Goal: Navigation & Orientation: Find specific page/section

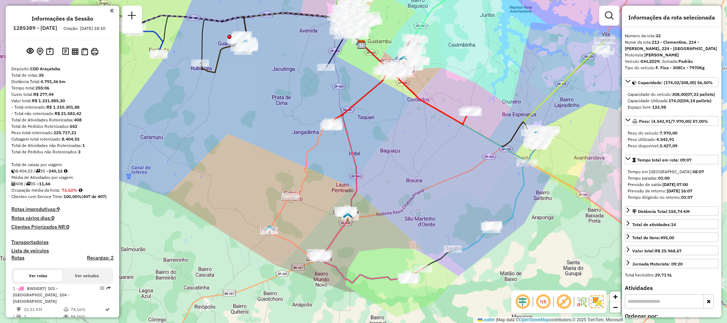
select select "**********"
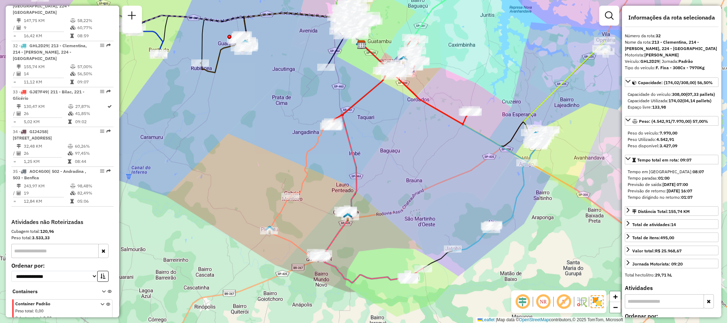
drag, startPoint x: 348, startPoint y: 180, endPoint x: 356, endPoint y: 194, distance: 15.7
click at [356, 194] on div "Janela de atendimento Grade de atendimento Capacidade Transportadoras Veículos …" at bounding box center [363, 161] width 727 height 323
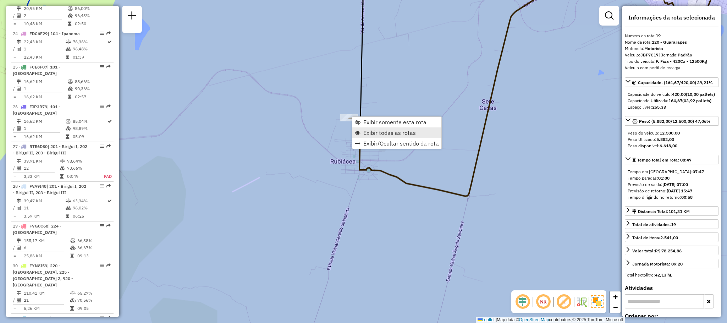
scroll to position [968, 0]
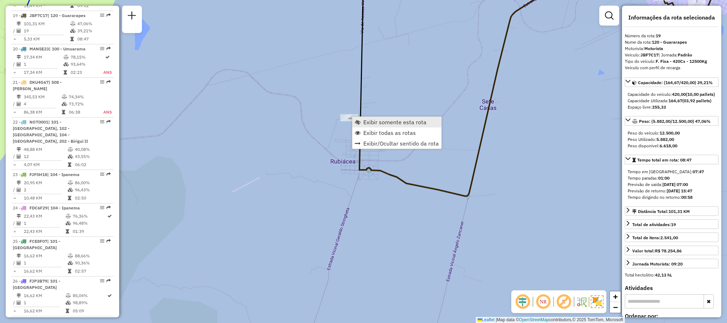
click at [374, 121] on span "Exibir somente esta rota" at bounding box center [394, 122] width 63 height 6
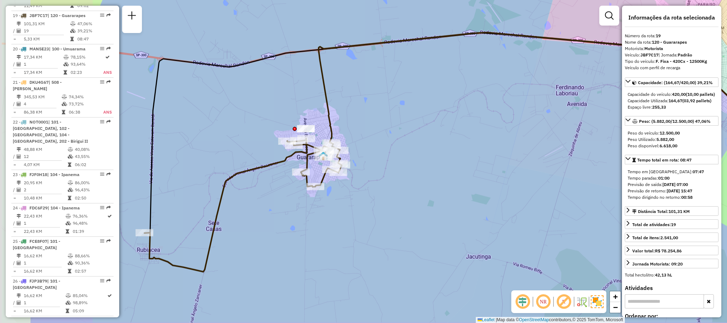
drag, startPoint x: 309, startPoint y: 157, endPoint x: 473, endPoint y: 105, distance: 171.7
click at [341, 139] on icon at bounding box center [242, 205] width 197 height 133
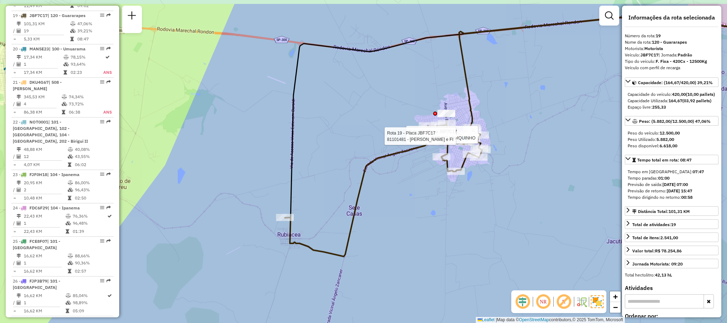
drag, startPoint x: 444, startPoint y: 166, endPoint x: 411, endPoint y: 209, distance: 53.6
click at [412, 208] on div "Rota 19 - Placa JBF7C17 81101482 - BAR DO MARQUINHO Rota 19 - Placa JBF7C17 811…" at bounding box center [363, 161] width 727 height 323
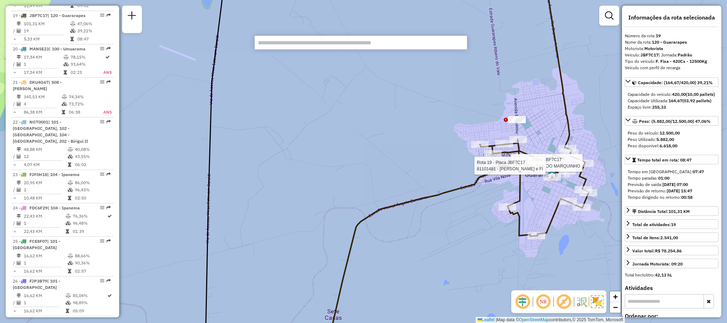
paste input "****"
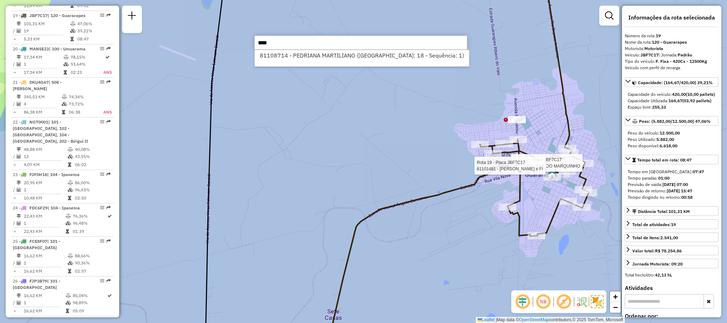
type input "****"
click at [315, 61] on div "81108714 - PEDRIANA MARTILIANO ([GEOGRAPHIC_DATA]: 18 - Sequência: 1)" at bounding box center [361, 58] width 215 height 17
click at [315, 57] on li "81108714 - PEDRIANA MARTILIANO ([GEOGRAPHIC_DATA]: 18 - Sequência: 1)" at bounding box center [362, 55] width 214 height 11
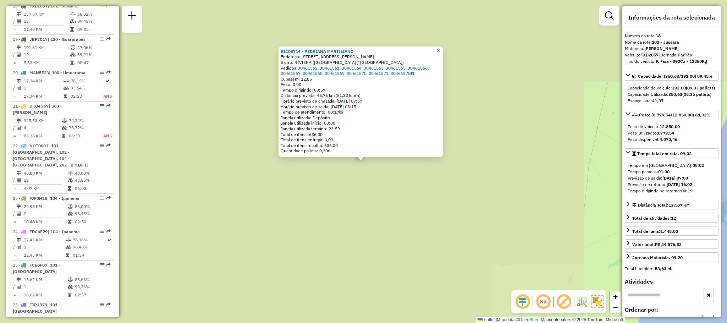
scroll to position [935, 0]
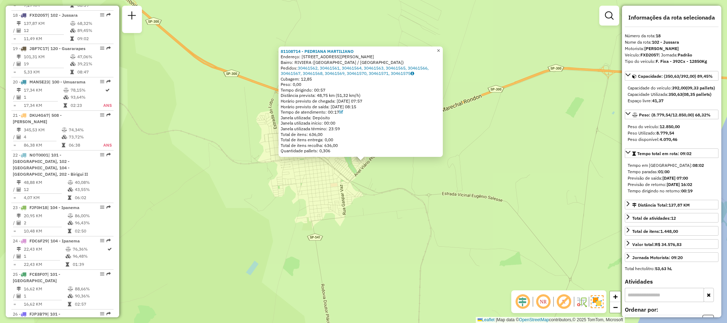
click at [440, 48] on span "×" at bounding box center [438, 51] width 3 height 6
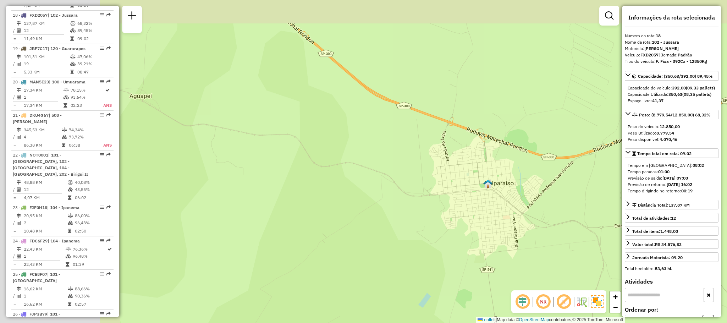
drag, startPoint x: 326, startPoint y: 135, endPoint x: 546, endPoint y: 179, distance: 224.6
click at [546, 179] on div "Rota 19 - Placa JBF7C17 81101482 - BAR DO MARQUINHO Rota 19 - Placa JBF7C17 811…" at bounding box center [363, 161] width 727 height 323
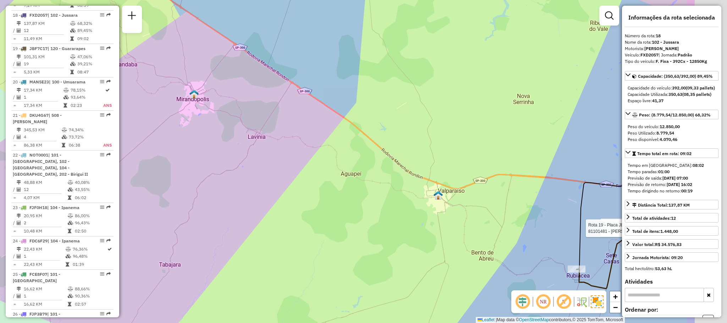
drag, startPoint x: 549, startPoint y: 182, endPoint x: 358, endPoint y: 183, distance: 191.1
click at [358, 183] on div "Rota 19 - Placa JBF7C17 81101482 - BAR DO MARQUINHO Rota 19 - Placa JBF7C17 811…" at bounding box center [363, 161] width 727 height 323
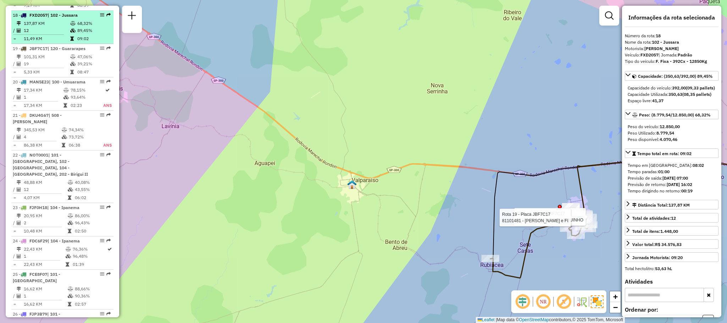
scroll to position [882, 0]
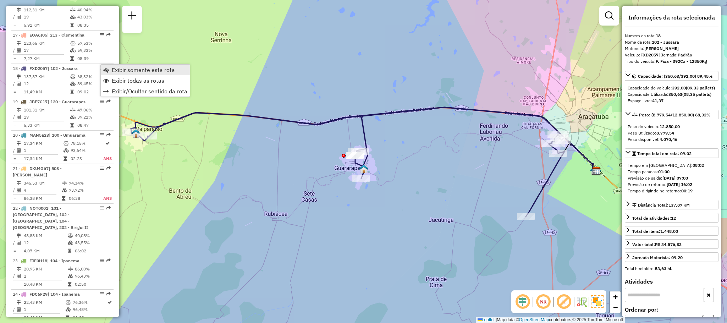
click at [121, 67] on span "Exibir somente esta rota" at bounding box center [143, 70] width 63 height 6
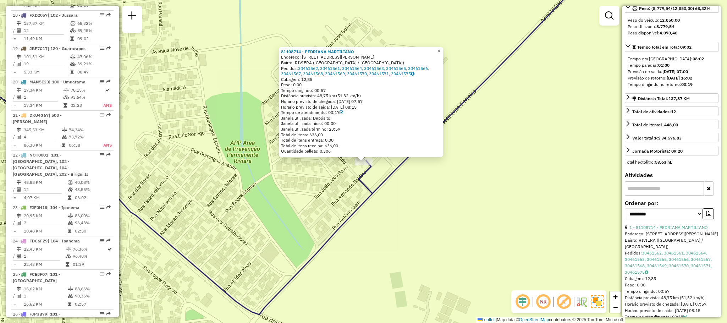
scroll to position [266, 0]
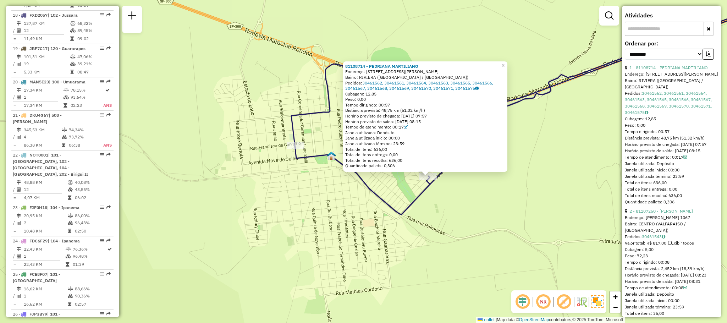
click at [410, 213] on div "81108714 - PEDRIANA MARTILIANO Endereço: R R [PERSON_NAME] 41 Bairro: [GEOGRAPH…" at bounding box center [363, 161] width 727 height 323
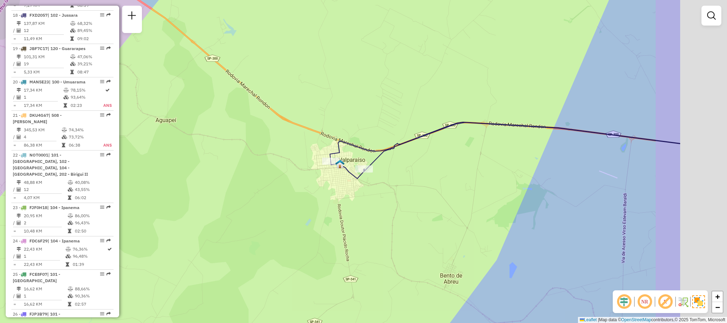
drag, startPoint x: 615, startPoint y: 174, endPoint x: 422, endPoint y: 183, distance: 193.8
click at [422, 183] on div "Janela de atendimento Grade de atendimento Capacidade Transportadoras Veículos …" at bounding box center [363, 161] width 727 height 323
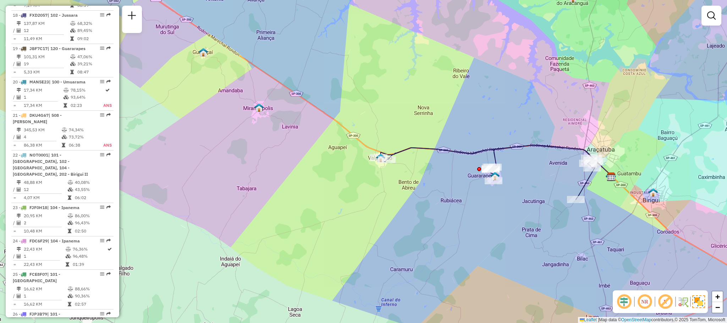
drag, startPoint x: 567, startPoint y: 180, endPoint x: 531, endPoint y: 173, distance: 36.4
click at [531, 173] on div "Janela de atendimento Grade de atendimento Capacidade Transportadoras Veículos …" at bounding box center [363, 161] width 727 height 323
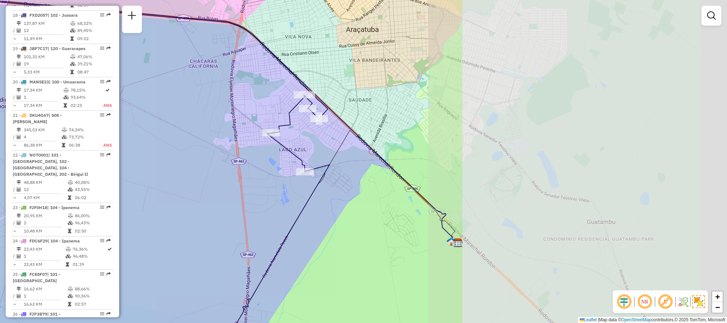
drag, startPoint x: 565, startPoint y: 179, endPoint x: 240, endPoint y: 172, distance: 325.3
click at [240, 172] on div "Janela de atendimento Grade de atendimento Capacidade Transportadoras Veículos …" at bounding box center [363, 161] width 727 height 323
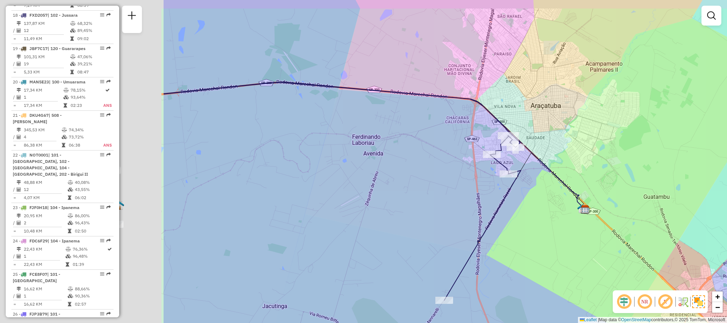
drag, startPoint x: 204, startPoint y: 149, endPoint x: 561, endPoint y: 173, distance: 357.9
click at [557, 176] on div "Janela de atendimento Grade de atendimento Capacidade Transportadoras Veículos …" at bounding box center [363, 161] width 727 height 323
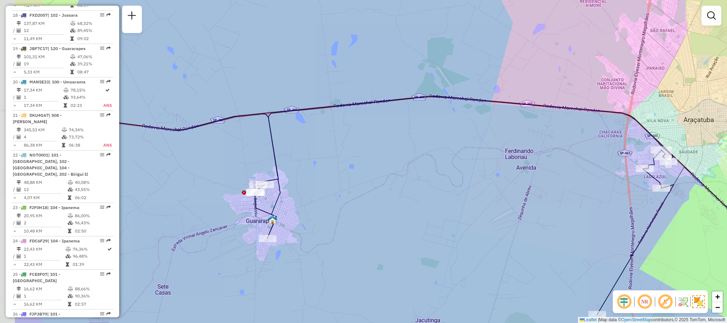
drag, startPoint x: 274, startPoint y: 169, endPoint x: 359, endPoint y: 167, distance: 84.4
click at [359, 167] on div "Janela de atendimento Grade de atendimento Capacidade Transportadoras Veículos …" at bounding box center [363, 161] width 727 height 323
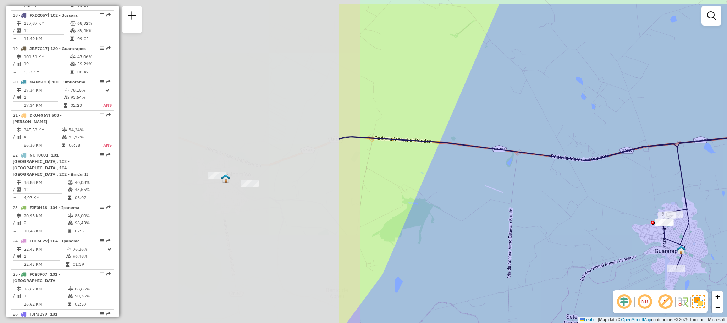
drag, startPoint x: 222, startPoint y: 181, endPoint x: 670, endPoint y: 220, distance: 449.6
click at [670, 220] on div "Janela de atendimento Grade de atendimento Capacidade Transportadoras Veículos …" at bounding box center [363, 161] width 727 height 323
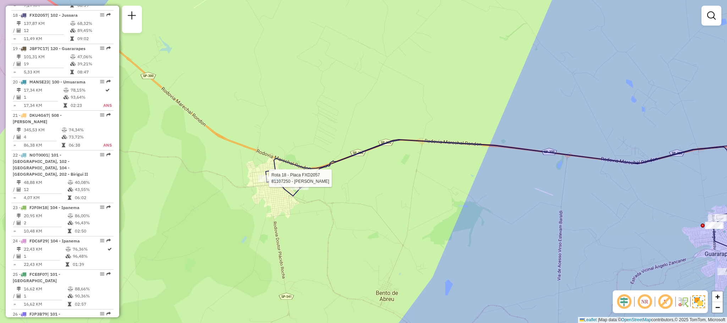
select select "**********"
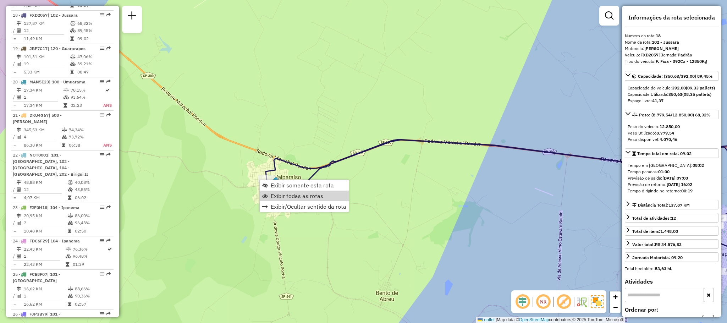
click at [374, 200] on div "Janela de atendimento Grade de atendimento Capacidade Transportadoras Veículos …" at bounding box center [363, 161] width 727 height 323
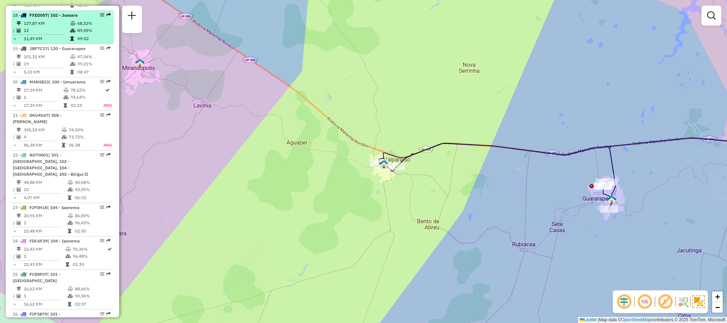
select select "**********"
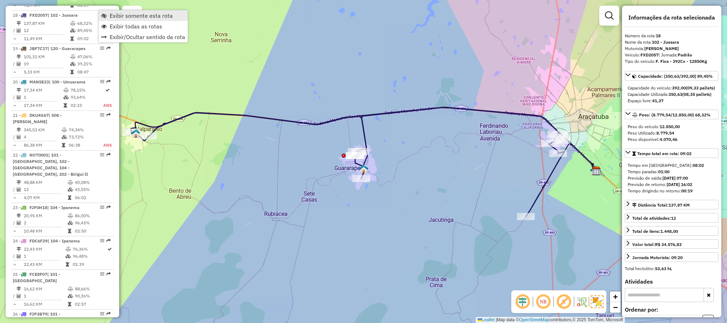
click at [119, 15] on span "Exibir somente esta rota" at bounding box center [141, 16] width 63 height 6
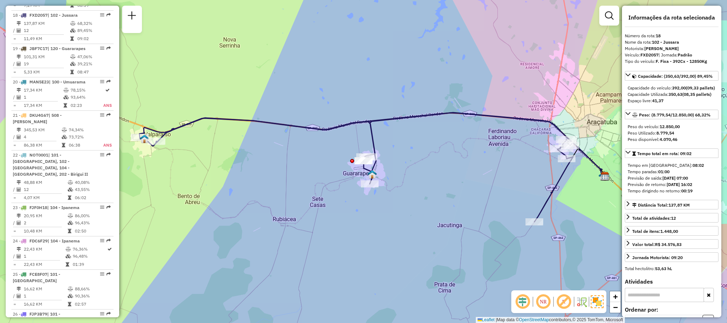
drag, startPoint x: 491, startPoint y: 81, endPoint x: 500, endPoint y: 86, distance: 10.0
click at [500, 86] on div "Janela de atendimento Grade de atendimento Capacidade Transportadoras Veículos …" at bounding box center [363, 161] width 727 height 323
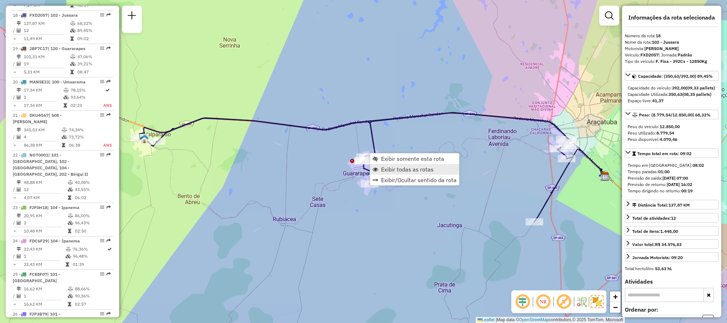
click at [390, 169] on span "Exibir todas as rotas" at bounding box center [407, 169] width 52 height 6
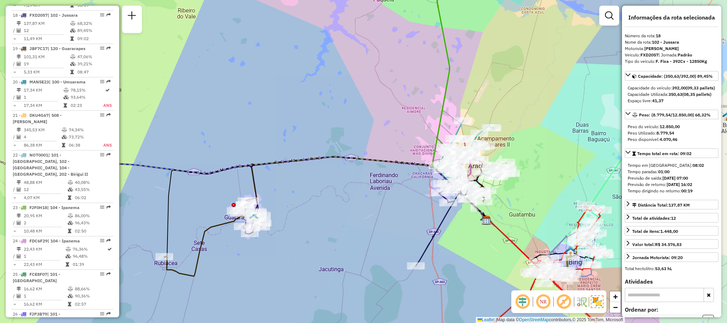
drag, startPoint x: 419, startPoint y: 218, endPoint x: 280, endPoint y: 238, distance: 140.8
click at [280, 238] on div "Janela de atendimento Grade de atendimento Capacidade Transportadoras Veículos …" at bounding box center [363, 161] width 727 height 323
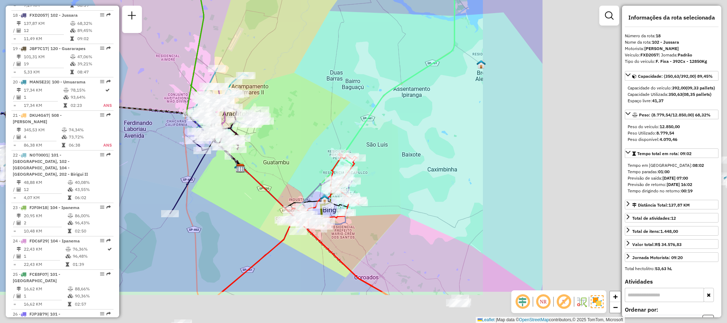
drag, startPoint x: 549, startPoint y: 195, endPoint x: 244, endPoint y: 102, distance: 319.1
click at [244, 102] on div "Janela de atendimento Grade de atendimento Capacidade Transportadoras Veículos …" at bounding box center [363, 161] width 727 height 323
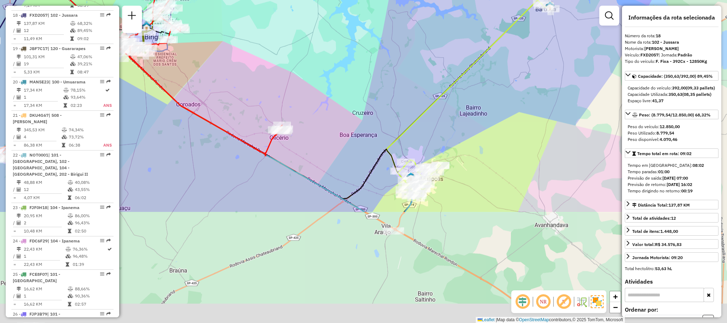
drag, startPoint x: 434, startPoint y: 216, endPoint x: 306, endPoint y: 73, distance: 192.1
click at [306, 73] on div "Rota 23 - Placa FJF0H18 81108012 - SUPERMERCADO RONDON Rota 14 - Placa FQW1H59 …" at bounding box center [363, 161] width 727 height 323
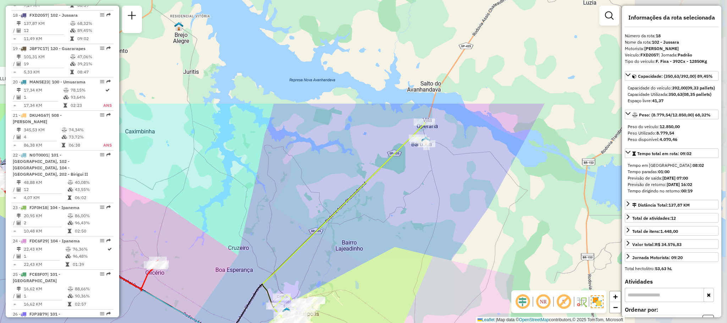
drag, startPoint x: 507, startPoint y: 114, endPoint x: 381, endPoint y: 254, distance: 188.8
click at [381, 254] on div "Rota 23 - Placa FJF0H18 81108012 - SUPERMERCADO RONDON Rota 14 - Placa FQW1H59 …" at bounding box center [363, 161] width 727 height 323
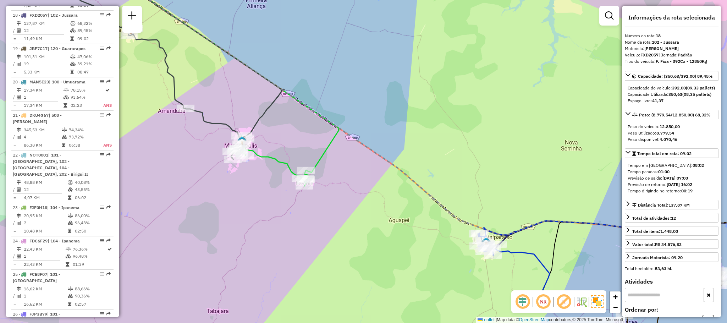
drag, startPoint x: 358, startPoint y: 237, endPoint x: 253, endPoint y: 216, distance: 107.4
click at [253, 216] on div "Rota 23 - Placa FJF0H18 81108012 - SUPERMERCADO RONDON Rota 14 - Placa FQW1H59 …" at bounding box center [363, 161] width 727 height 323
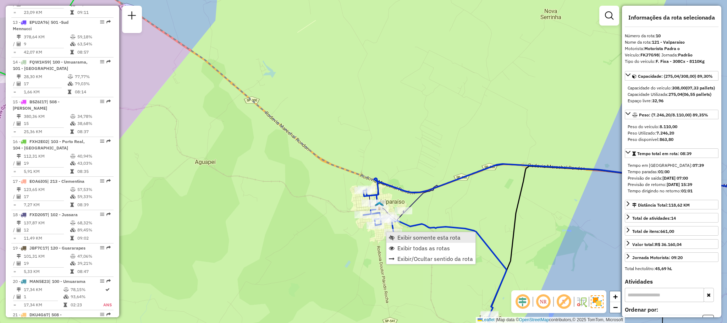
scroll to position [630, 0]
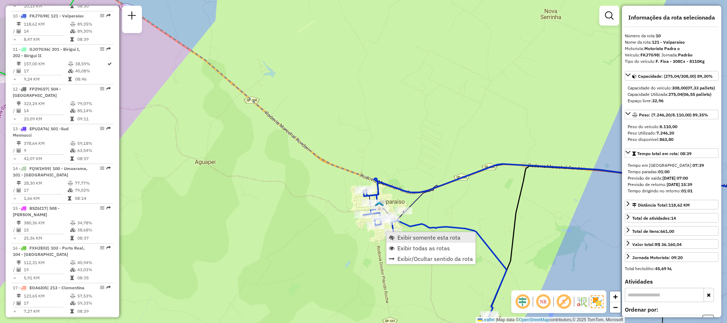
click at [410, 235] on span "Exibir somente esta rota" at bounding box center [428, 237] width 63 height 6
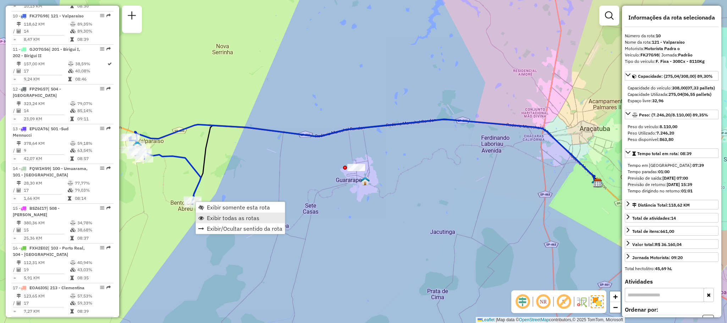
click at [211, 215] on span "Exibir todas as rotas" at bounding box center [233, 218] width 52 height 6
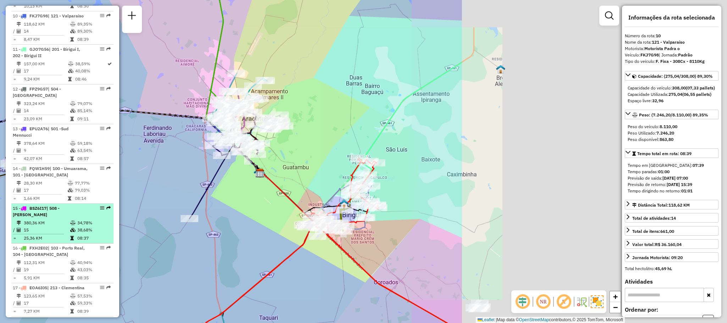
drag, startPoint x: 509, startPoint y: 248, endPoint x: 107, endPoint y: 233, distance: 402.4
click at [107, 233] on hb-router-mapa "Informações da Sessão 1285389 - [DATE] Criação: [DATE] 18:10 Depósito: CDD Araç…" at bounding box center [363, 161] width 727 height 323
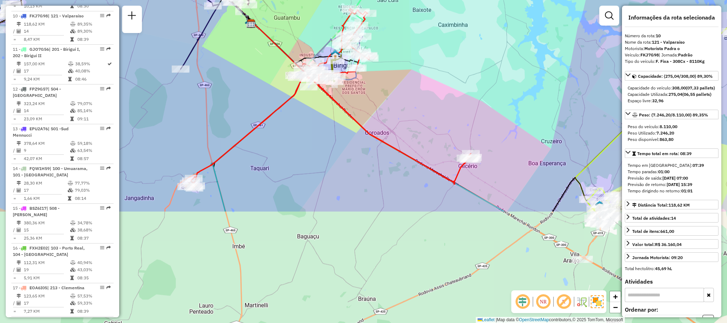
drag, startPoint x: 250, startPoint y: 282, endPoint x: 306, endPoint y: 138, distance: 154.4
click at [306, 138] on div "Janela de atendimento Grade de atendimento Capacidade Transportadoras Veículos …" at bounding box center [363, 161] width 727 height 323
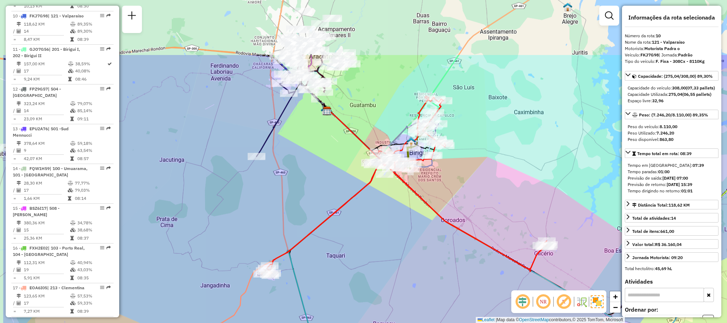
drag, startPoint x: 268, startPoint y: 155, endPoint x: 344, endPoint y: 242, distance: 115.6
click at [344, 242] on div "Janela de atendimento Grade de atendimento Capacidade Transportadoras Veículos …" at bounding box center [363, 161] width 727 height 323
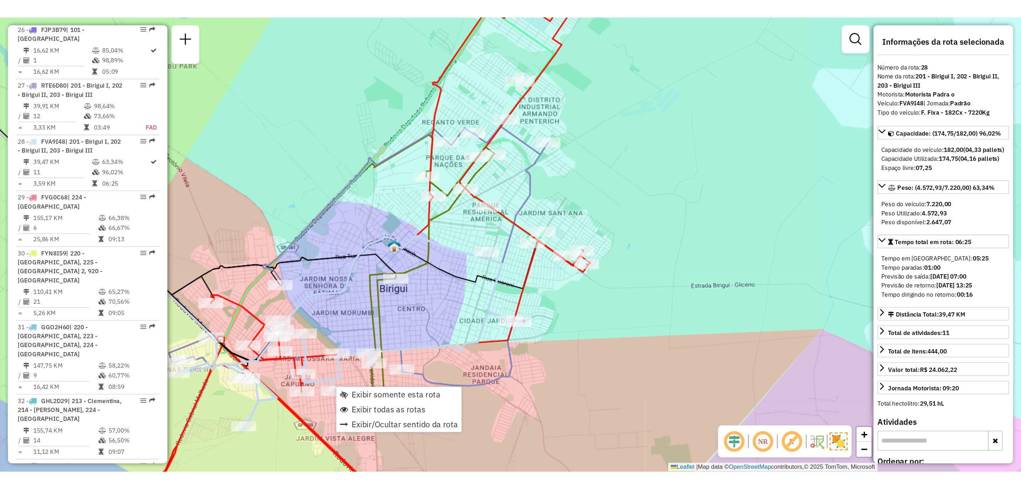
scroll to position [1308, 0]
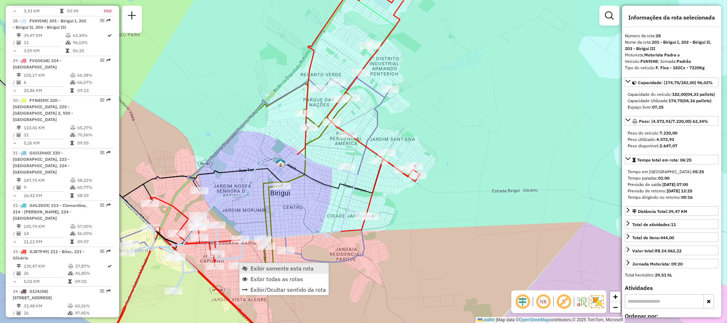
click at [253, 266] on span "Exibir somente esta rota" at bounding box center [281, 268] width 63 height 6
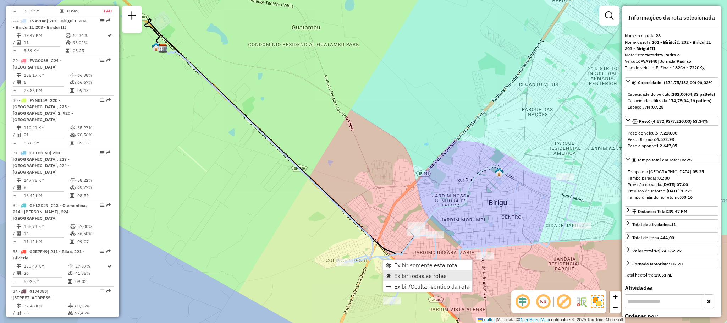
click at [386, 280] on link "Exibir todas as rotas" at bounding box center [427, 275] width 89 height 11
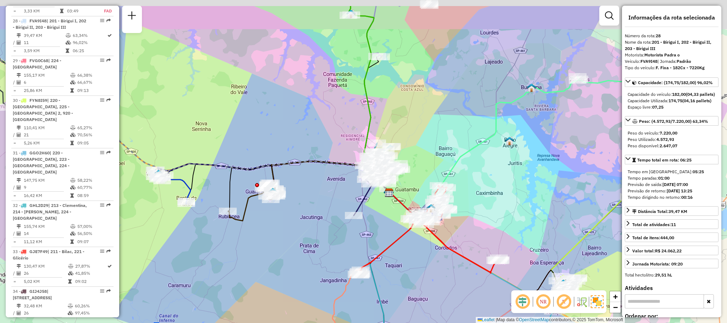
drag, startPoint x: 552, startPoint y: 139, endPoint x: 337, endPoint y: 217, distance: 229.7
click at [337, 217] on div "Janela de atendimento Grade de atendimento Capacidade Transportadoras Veículos …" at bounding box center [363, 161] width 727 height 323
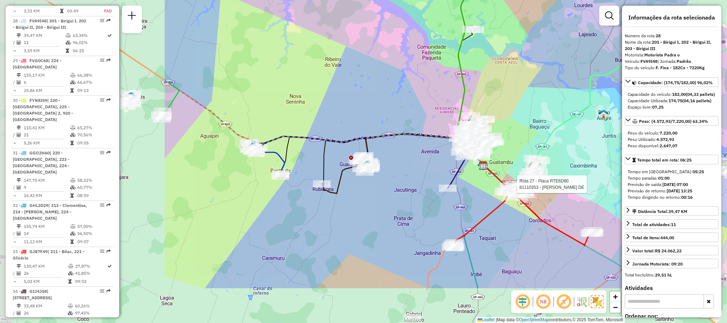
drag, startPoint x: 179, startPoint y: 181, endPoint x: 416, endPoint y: 114, distance: 246.6
click at [416, 114] on div "Rota 27 - Placa RTE6D80 81110353 - [PERSON_NAME] DE Janela de atendimento Grade…" at bounding box center [363, 161] width 727 height 323
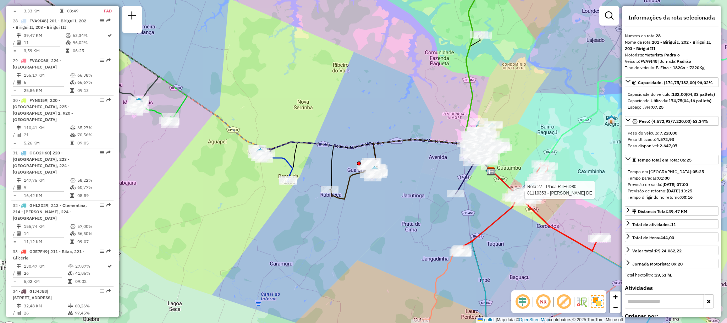
drag, startPoint x: 176, startPoint y: 136, endPoint x: 294, endPoint y: 203, distance: 135.8
click at [294, 203] on div "Rota 27 - Placa RTE6D80 81110353 - [PERSON_NAME] DE Janela de atendimento Grade…" at bounding box center [363, 161] width 727 height 323
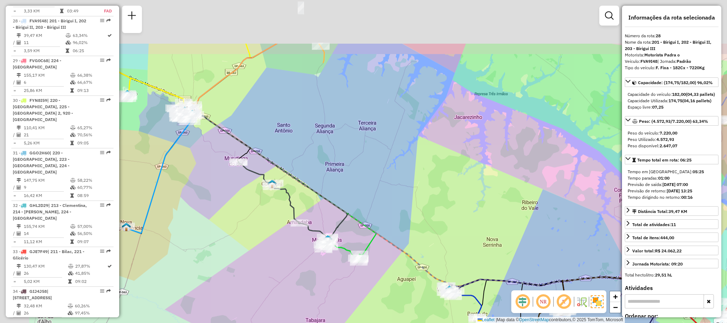
drag, startPoint x: 173, startPoint y: 147, endPoint x: 294, endPoint y: 269, distance: 172.3
click at [294, 269] on div "Rota 27 - Placa RTE6D80 81110353 - [PERSON_NAME] DE Janela de atendimento Grade…" at bounding box center [363, 161] width 727 height 323
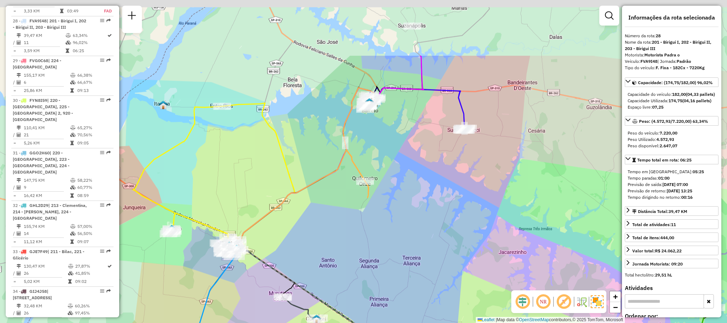
drag, startPoint x: 296, startPoint y: 73, endPoint x: 298, endPoint y: 211, distance: 138.3
click at [298, 211] on div "Rota 27 - Placa RTE6D80 81110353 - [PERSON_NAME] DE Janela de atendimento Grade…" at bounding box center [363, 161] width 727 height 323
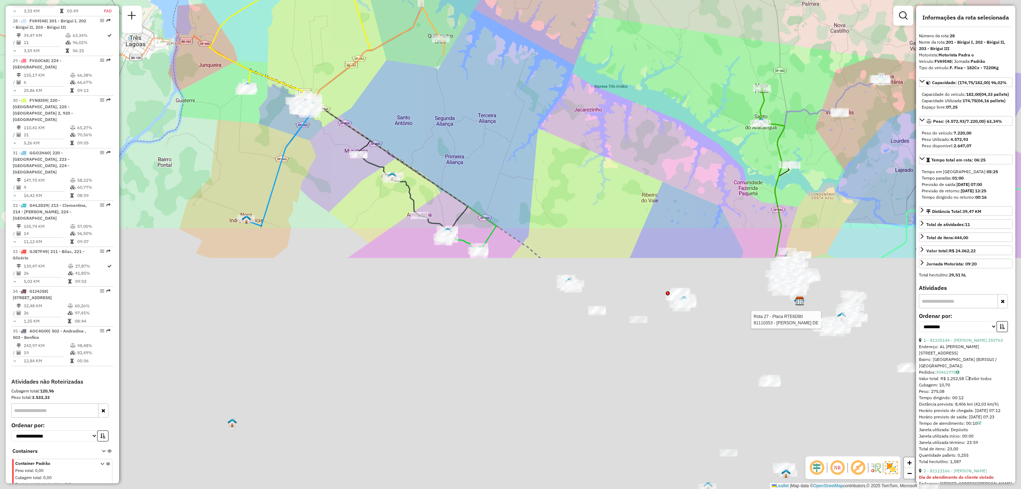
drag, startPoint x: 535, startPoint y: 380, endPoint x: 444, endPoint y: 80, distance: 314.0
click at [447, 63] on div "Rota 27 - Placa RTE6D80 81110353 - [PERSON_NAME] DE Janela de atendimento Grade…" at bounding box center [510, 244] width 1021 height 489
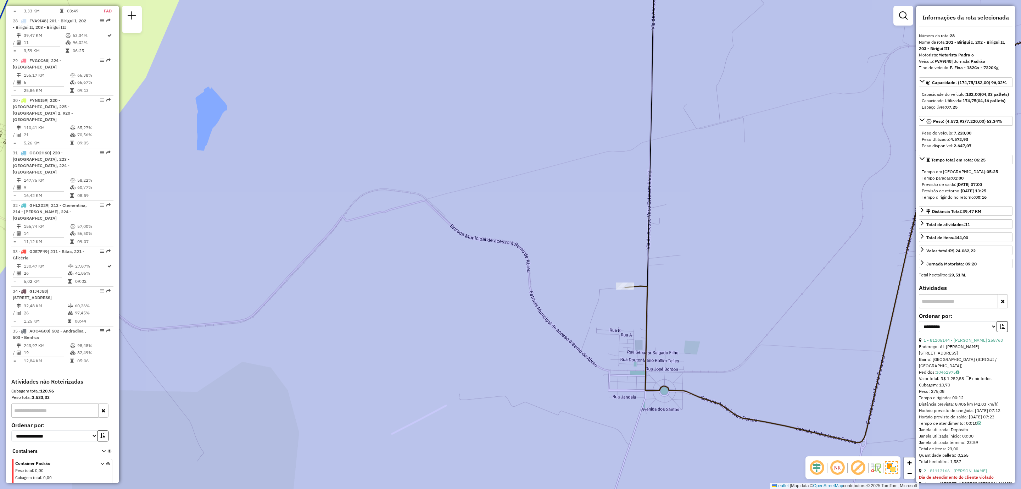
click at [622, 90] on div "Rota 27 - Placa RTE6D80 81110353 - [PERSON_NAME] DE Janela de atendimento Grade…" at bounding box center [510, 244] width 1021 height 489
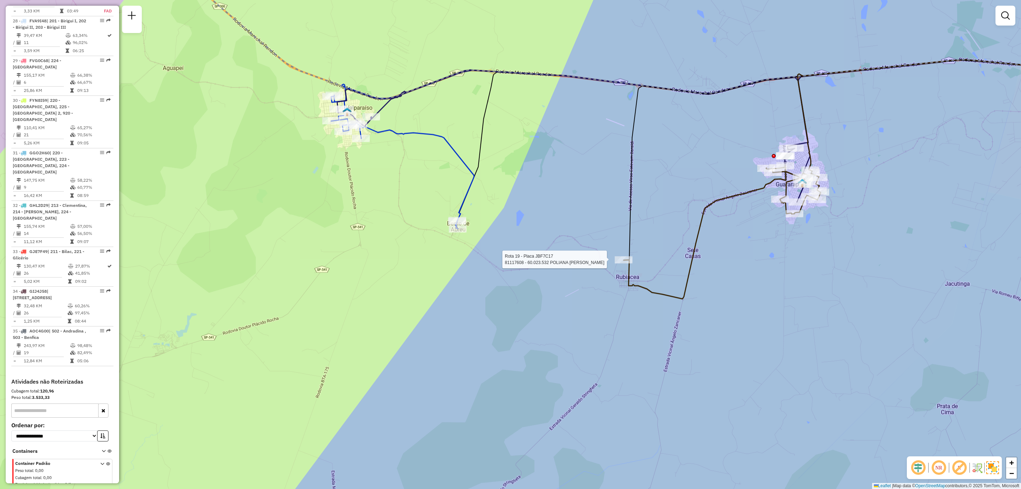
select select "**********"
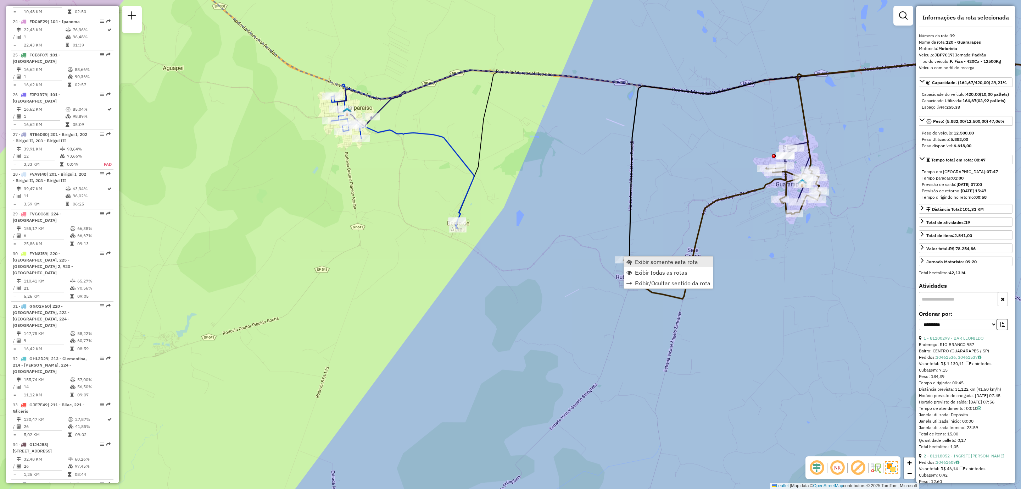
scroll to position [968, 0]
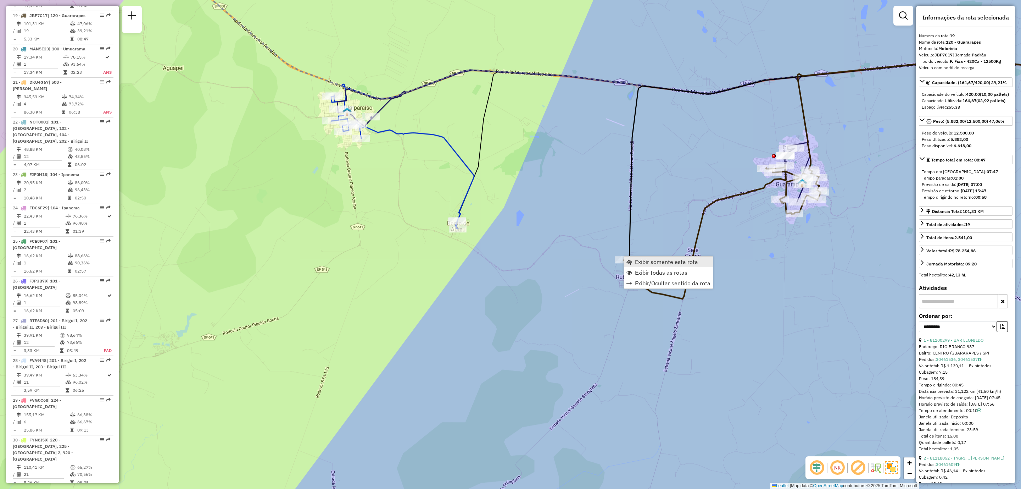
click at [673, 262] on span "Exibir somente esta rota" at bounding box center [666, 262] width 63 height 6
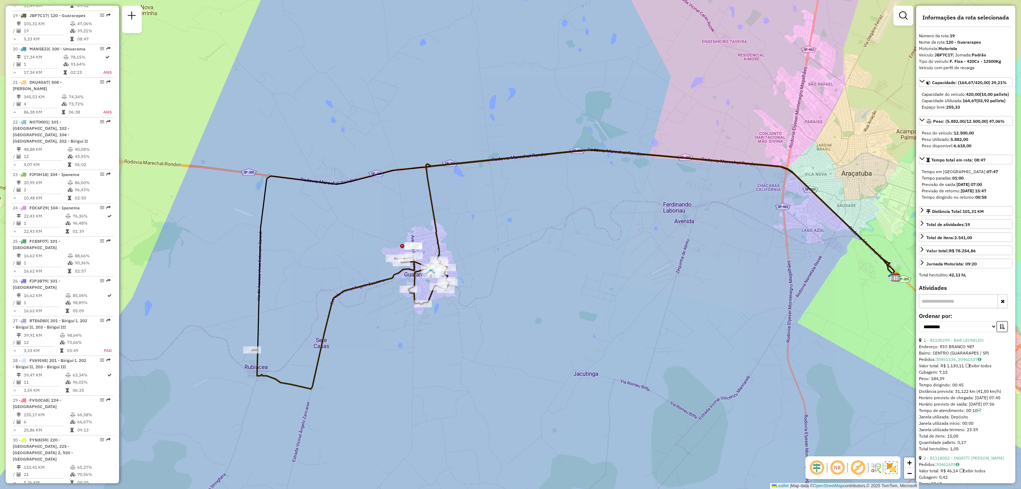
drag, startPoint x: 455, startPoint y: 240, endPoint x: 613, endPoint y: 302, distance: 169.8
click at [613, 302] on div "Janela de atendimento Grade de atendimento Capacidade Transportadoras Veículos …" at bounding box center [510, 244] width 1021 height 489
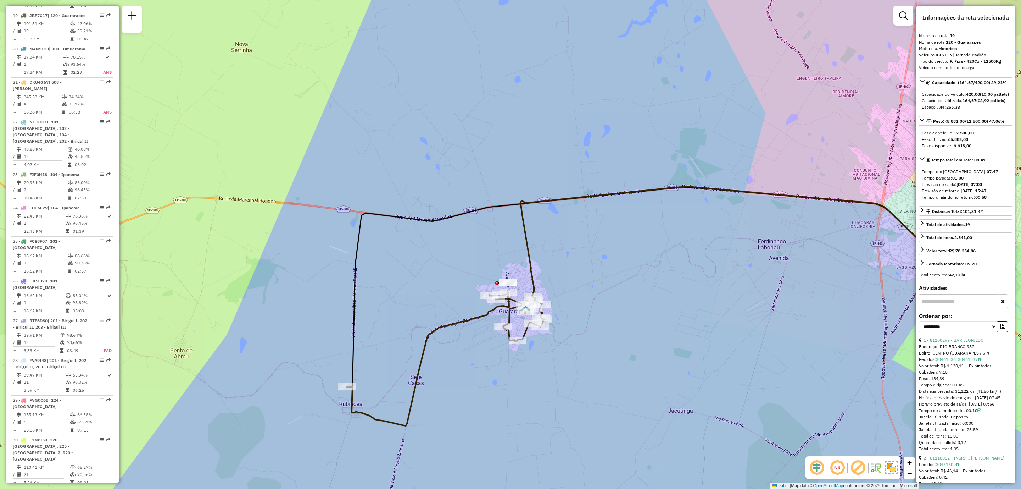
click at [553, 99] on div "Janela de atendimento Grade de atendimento Capacidade Transportadoras Veículos …" at bounding box center [510, 244] width 1021 height 489
click at [377, 322] on span "Exibir todas as rotas" at bounding box center [382, 404] width 52 height 6
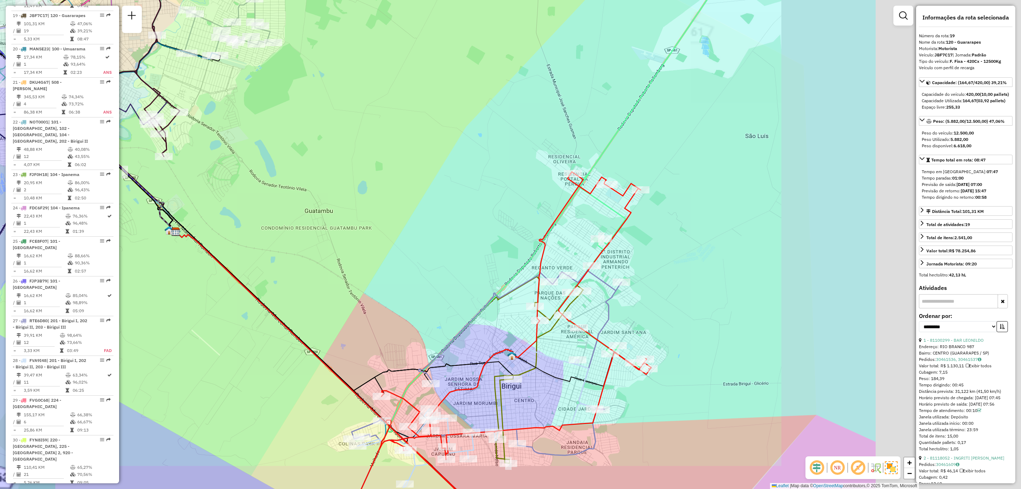
drag, startPoint x: 816, startPoint y: 236, endPoint x: 574, endPoint y: 191, distance: 246.4
click at [574, 191] on icon at bounding box center [504, 334] width 293 height 324
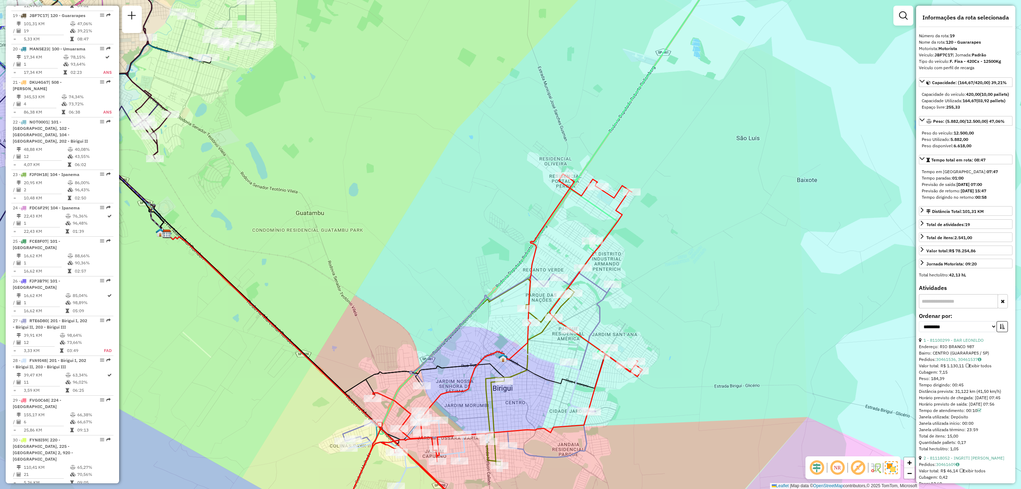
drag, startPoint x: 708, startPoint y: 313, endPoint x: 691, endPoint y: 310, distance: 17.4
click at [691, 310] on div "Janela de atendimento Grade de atendimento Capacidade Transportadoras Veículos …" at bounding box center [510, 244] width 1021 height 489
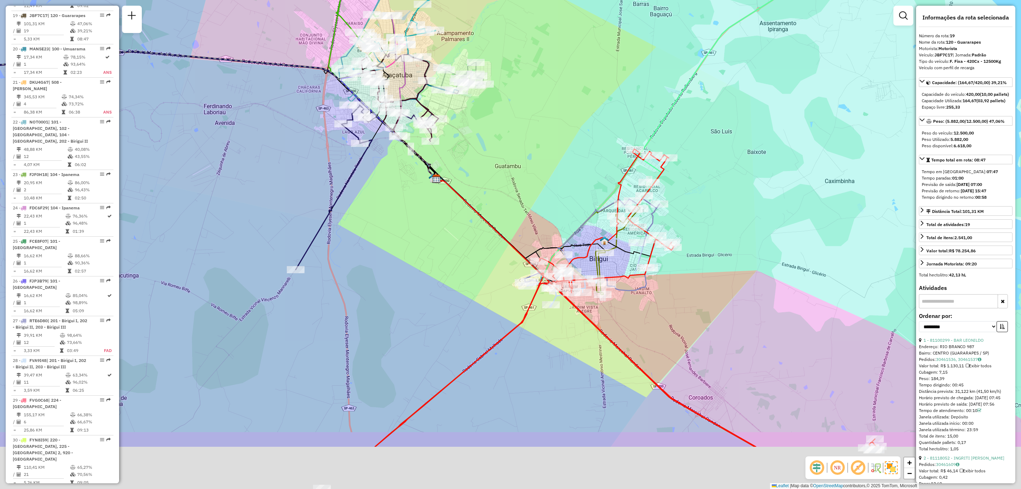
drag, startPoint x: 663, startPoint y: 397, endPoint x: 683, endPoint y: 320, distance: 79.6
click at [677, 304] on div "Janela de atendimento Grade de atendimento Capacidade Transportadoras Veículos …" at bounding box center [510, 244] width 1021 height 489
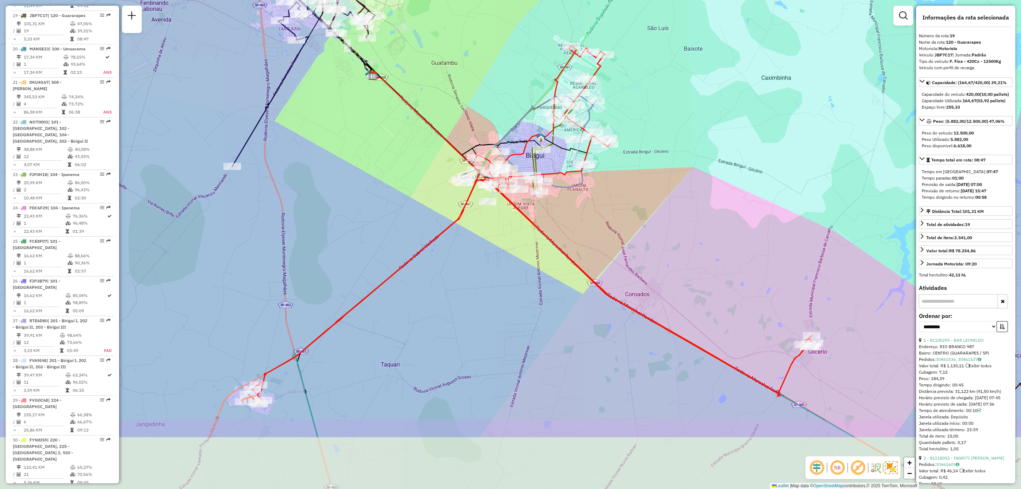
drag, startPoint x: 706, startPoint y: 377, endPoint x: 635, endPoint y: 273, distance: 125.7
click at [635, 273] on div "Janela de atendimento Grade de atendimento Capacidade Transportadoras Veículos …" at bounding box center [510, 244] width 1021 height 489
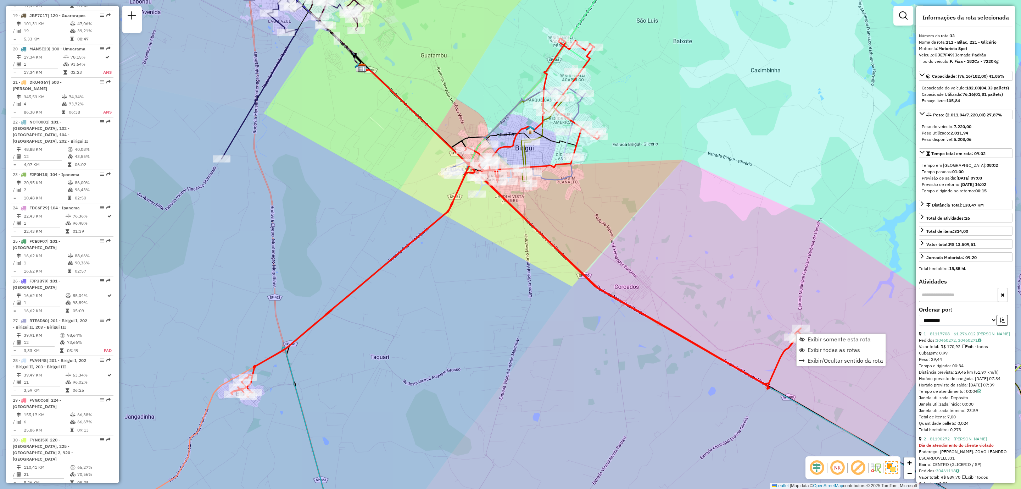
scroll to position [1318, 0]
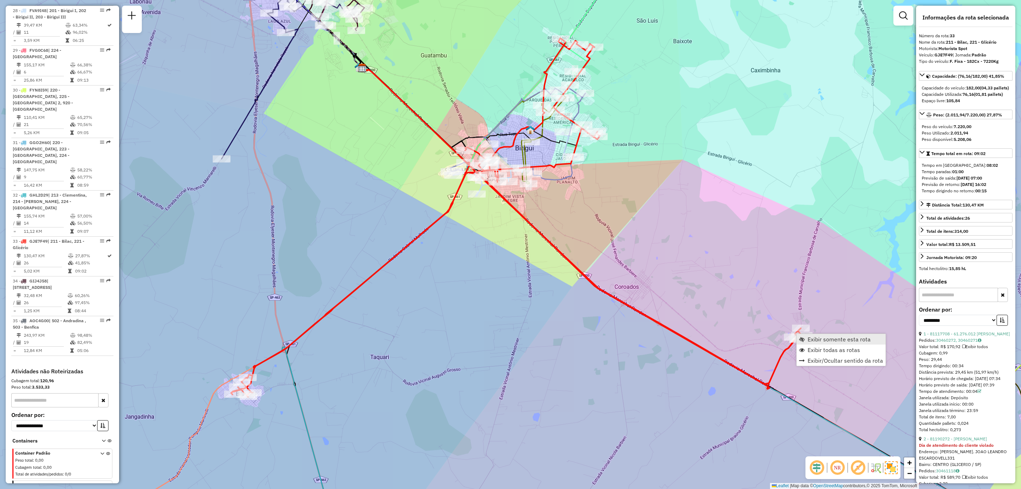
click at [726, 322] on span "Exibir somente esta rota" at bounding box center [839, 339] width 63 height 6
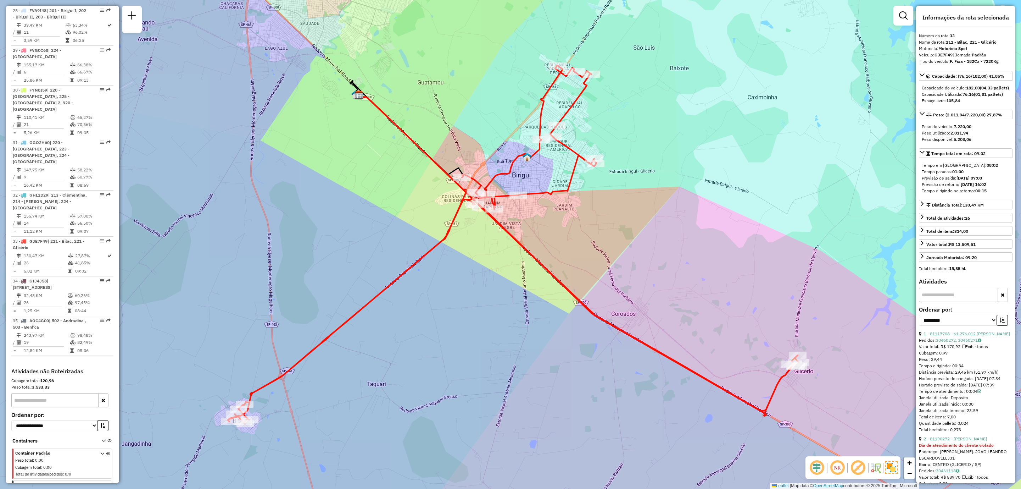
drag, startPoint x: 543, startPoint y: 299, endPoint x: 693, endPoint y: 299, distance: 150.0
click at [693, 299] on div "Janela de atendimento Grade de atendimento Capacidade Transportadoras Veículos …" at bounding box center [510, 244] width 1021 height 489
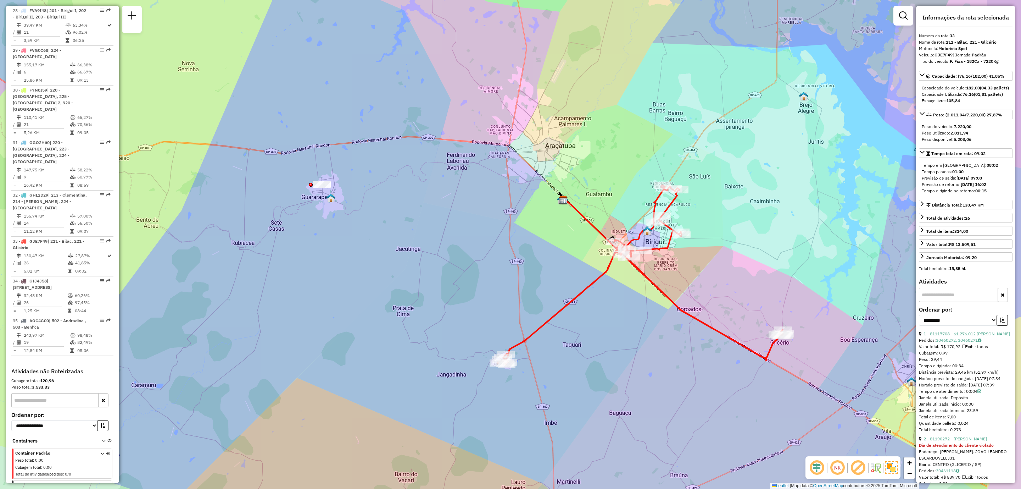
drag, startPoint x: 737, startPoint y: 310, endPoint x: 700, endPoint y: 311, distance: 37.2
click at [700, 311] on div "Janela de atendimento Grade de atendimento Capacidade Transportadoras Veículos …" at bounding box center [510, 244] width 1021 height 489
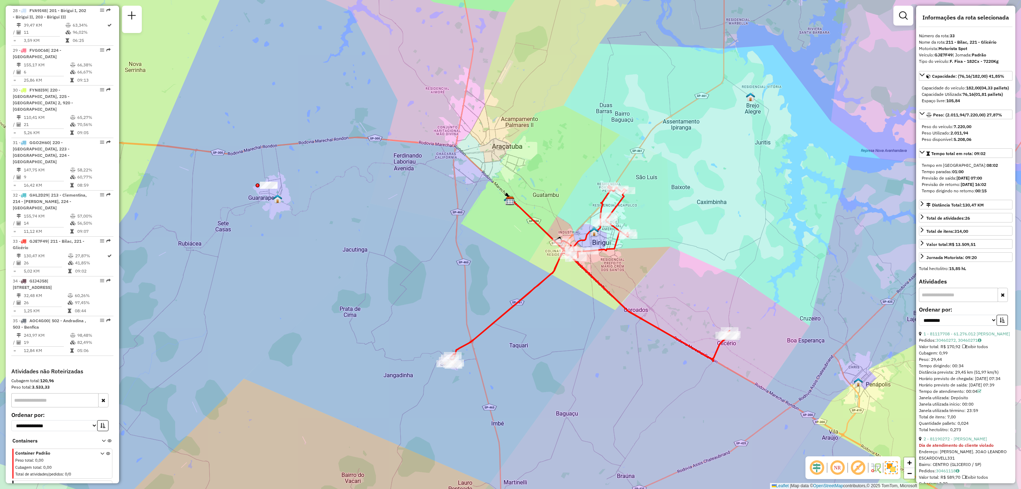
drag, startPoint x: 731, startPoint y: 313, endPoint x: 678, endPoint y: 314, distance: 52.8
click at [678, 314] on div "Janela de atendimento Grade de atendimento Capacidade Transportadoras Veículos …" at bounding box center [510, 244] width 1021 height 489
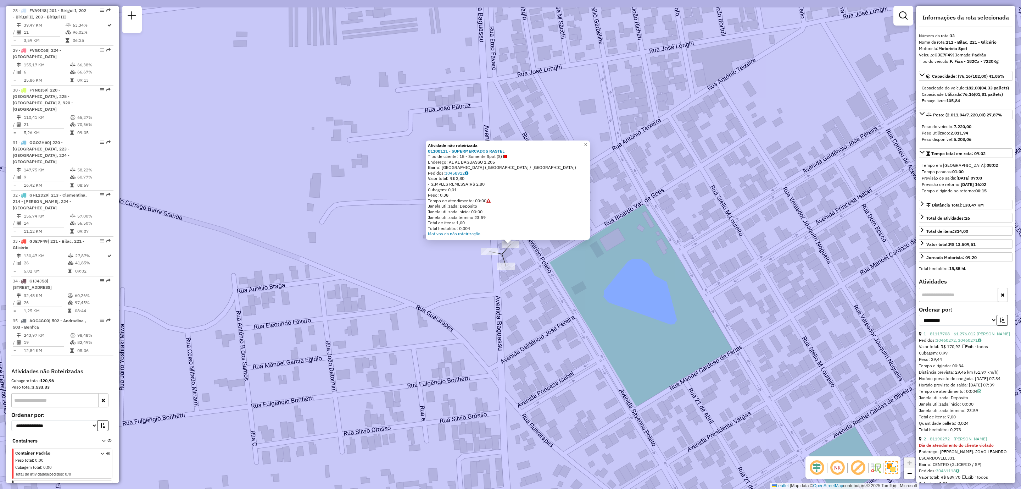
click at [514, 228] on div "Total hectolitro: 0,004" at bounding box center [508, 229] width 160 height 6
drag, startPoint x: 497, startPoint y: 156, endPoint x: 471, endPoint y: 156, distance: 25.5
click at [471, 156] on span "15 - Somente Spot (S)" at bounding box center [484, 157] width 48 height 6
drag, startPoint x: 629, startPoint y: 224, endPoint x: 633, endPoint y: 228, distance: 5.3
click at [630, 224] on div "Atividade não roteirizada 81108111 - SUPERMERCADOS RASTEL Tipo de cliente: 15 -…" at bounding box center [510, 244] width 1021 height 489
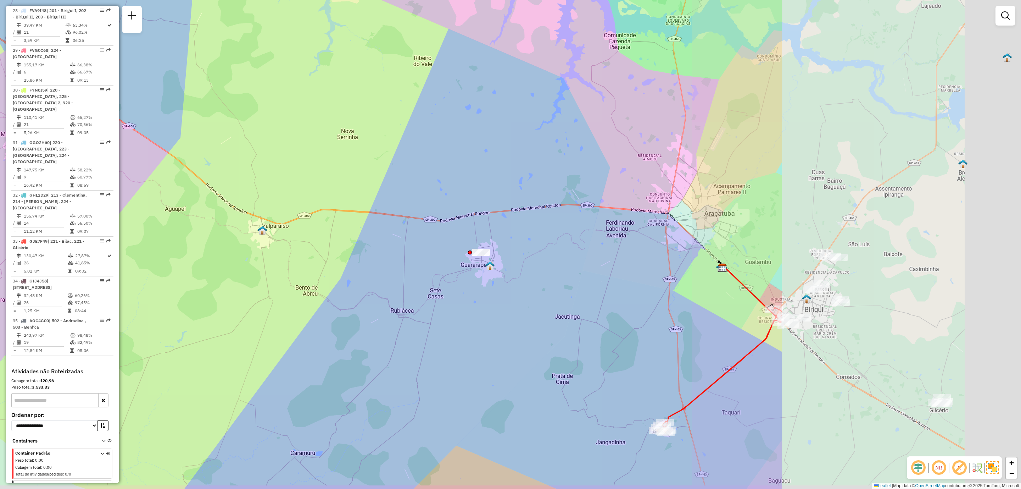
drag, startPoint x: 869, startPoint y: 311, endPoint x: 484, endPoint y: 253, distance: 389.8
click at [488, 254] on div "Janela de atendimento Grade de atendimento Capacidade Transportadoras Veículos …" at bounding box center [510, 244] width 1021 height 489
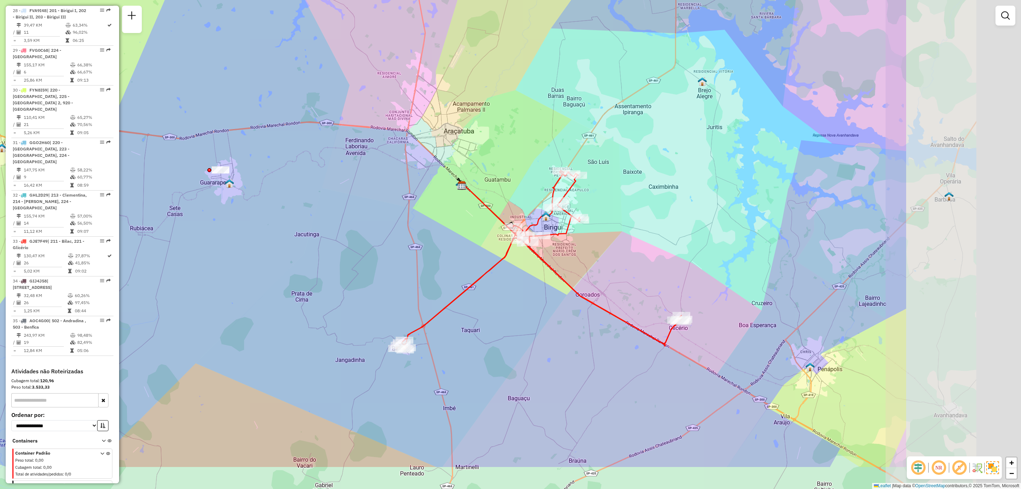
drag, startPoint x: 539, startPoint y: 282, endPoint x: 442, endPoint y: 246, distance: 104.1
click at [442, 246] on div "Janela de atendimento Grade de atendimento Capacidade Transportadoras Veículos …" at bounding box center [510, 244] width 1021 height 489
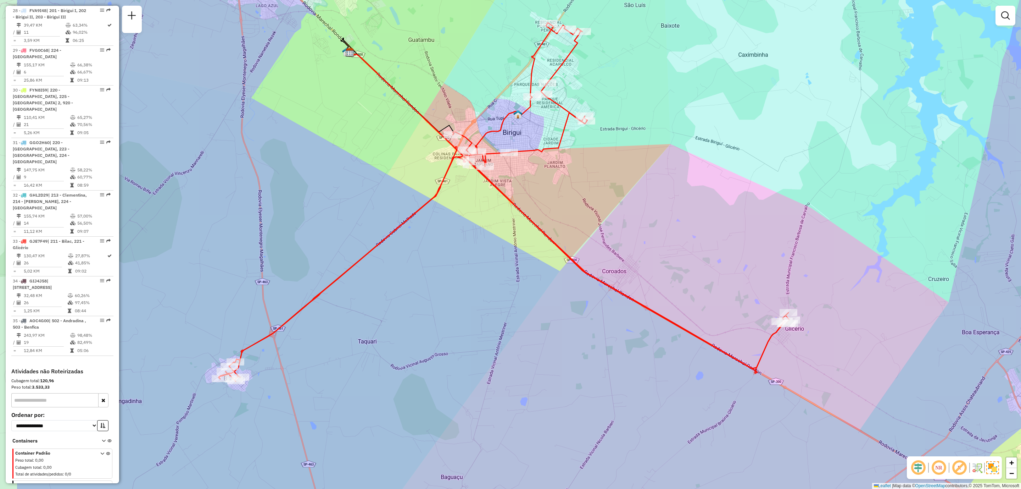
drag, startPoint x: 399, startPoint y: 243, endPoint x: 517, endPoint y: 254, distance: 119.0
click at [517, 254] on div "Janela de atendimento Grade de atendimento Capacidade Transportadoras Veículos …" at bounding box center [510, 244] width 1021 height 489
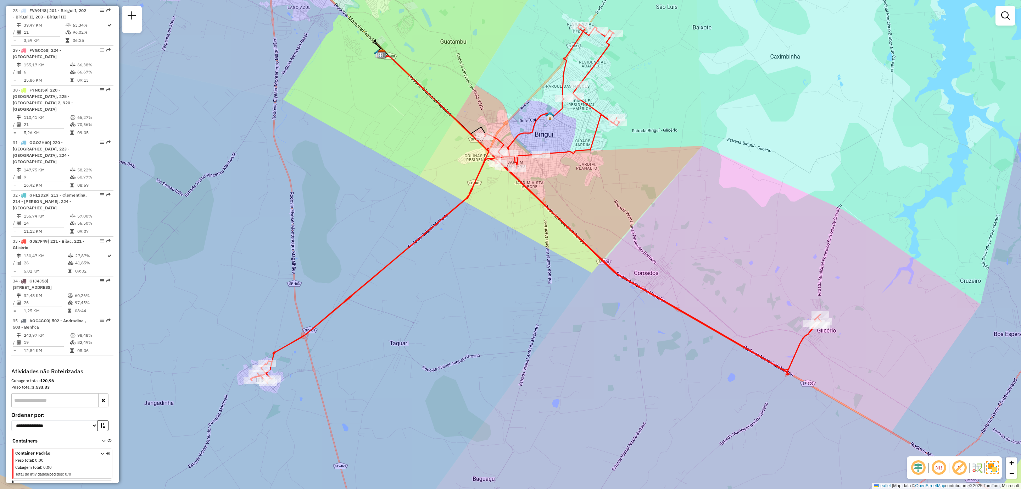
drag, startPoint x: 434, startPoint y: 274, endPoint x: 479, endPoint y: 281, distance: 45.6
click at [473, 281] on div "Janela de atendimento Grade de atendimento Capacidade Transportadoras Veículos …" at bounding box center [510, 244] width 1021 height 489
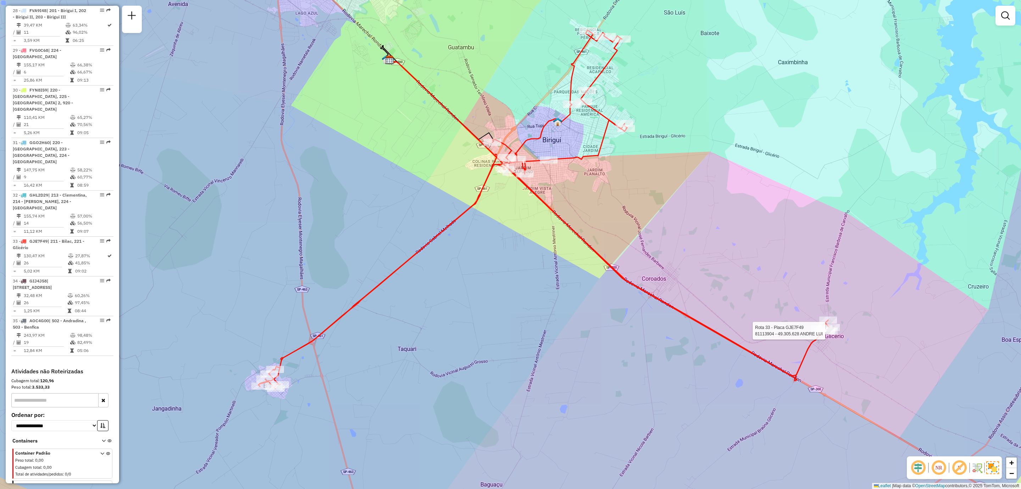
select select "**********"
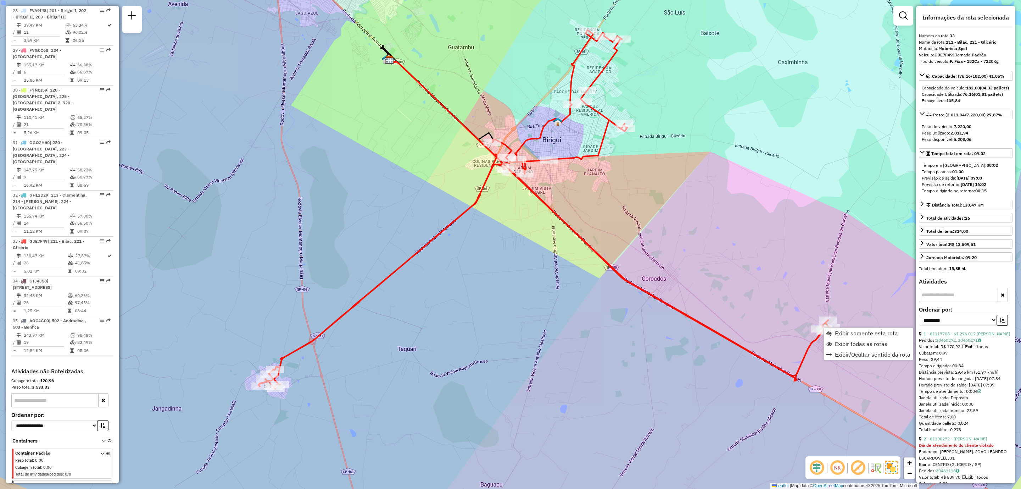
click at [726, 130] on div "Peso do veículo: 7.220,00" at bounding box center [966, 126] width 88 height 6
click at [726, 155] on icon at bounding box center [922, 152] width 6 height 6
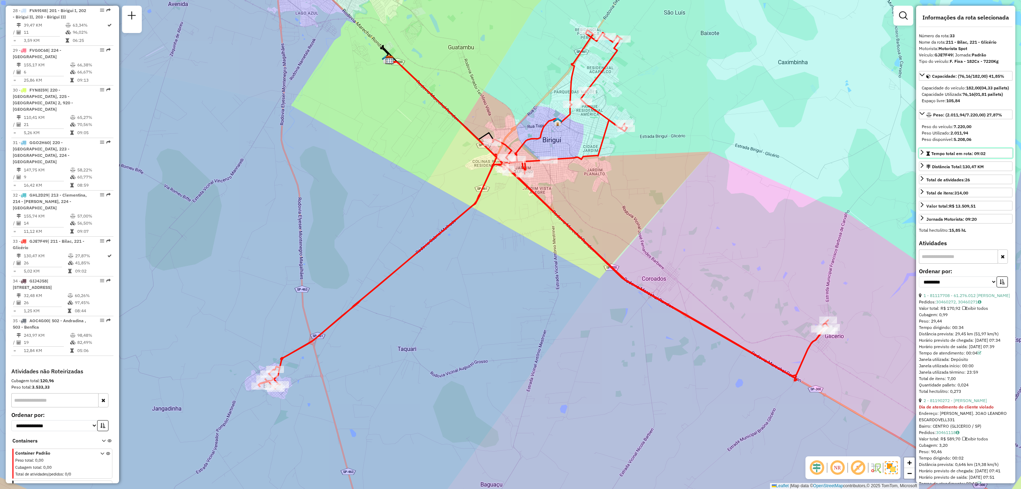
click at [726, 155] on icon at bounding box center [922, 152] width 6 height 6
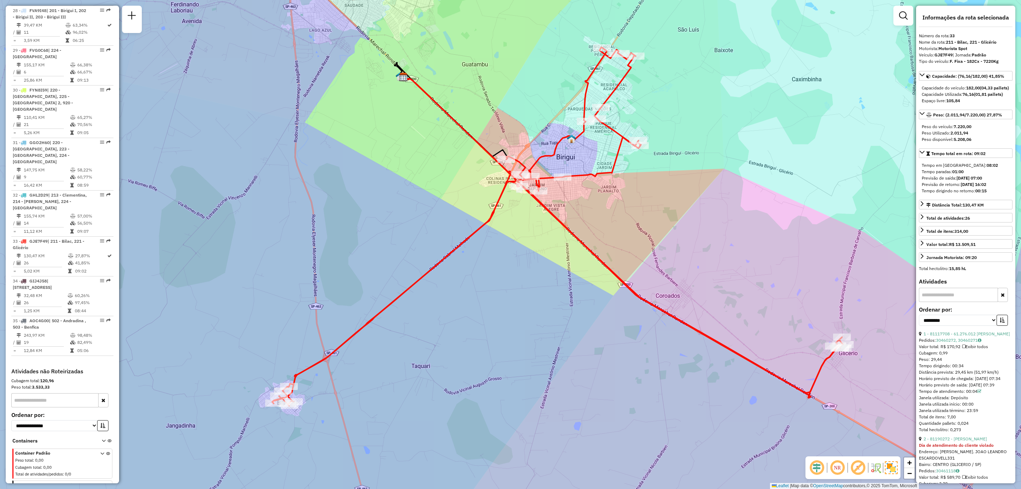
drag, startPoint x: 730, startPoint y: 239, endPoint x: 740, endPoint y: 252, distance: 16.7
click at [726, 252] on div "Janela de atendimento Grade de atendimento Capacidade Transportadoras Veículos …" at bounding box center [510, 244] width 1021 height 489
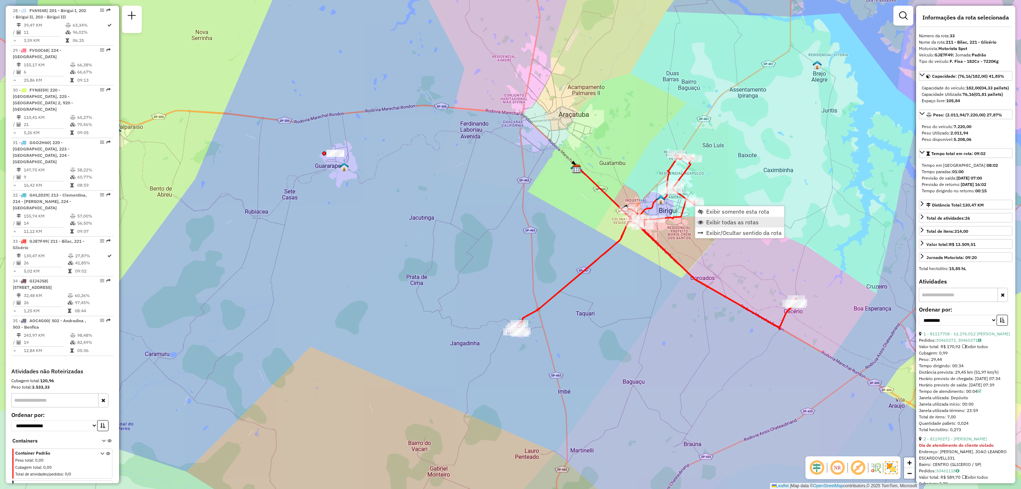
click at [726, 222] on span "Exibir todas as rotas" at bounding box center [732, 222] width 52 height 6
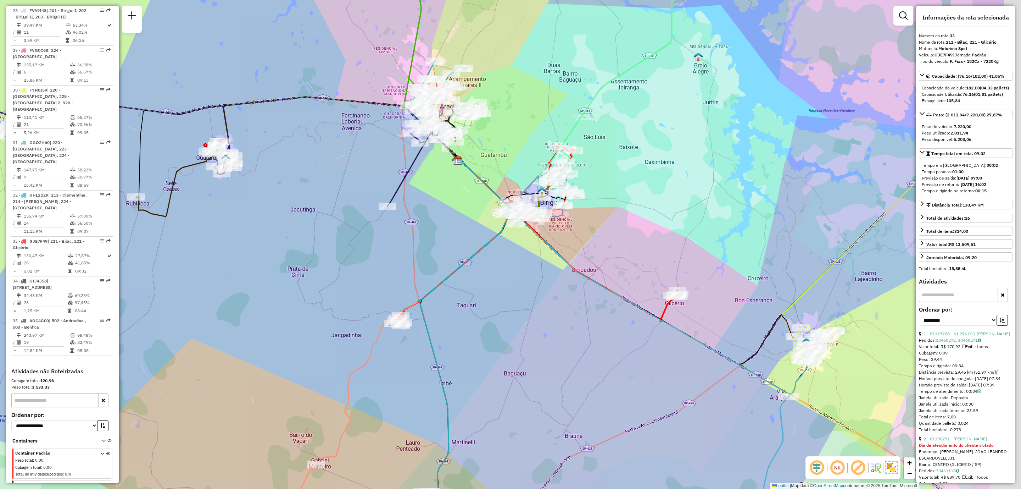
drag, startPoint x: 650, startPoint y: 268, endPoint x: 531, endPoint y: 260, distance: 119.1
click at [531, 260] on div "Janela de atendimento Grade de atendimento Capacidade Transportadoras Veículos …" at bounding box center [510, 244] width 1021 height 489
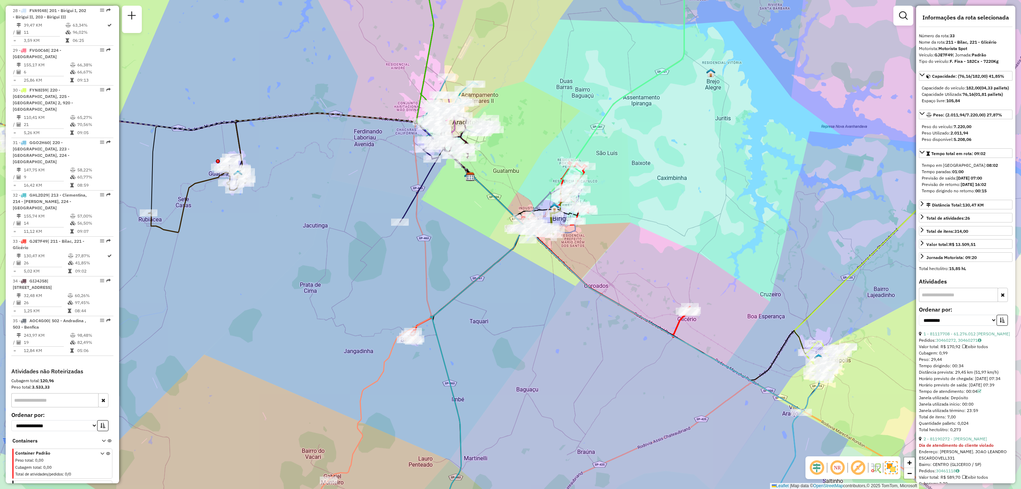
drag, startPoint x: 606, startPoint y: 248, endPoint x: 621, endPoint y: 267, distance: 23.8
click at [621, 267] on div "Janela de atendimento Grade de atendimento Capacidade Transportadoras Veículos …" at bounding box center [510, 244] width 1021 height 489
